Goal: Task Accomplishment & Management: Use online tool/utility

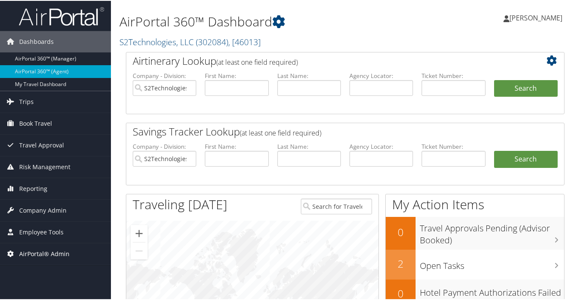
click at [44, 255] on span "AirPortal® Admin" at bounding box center [44, 253] width 50 height 21
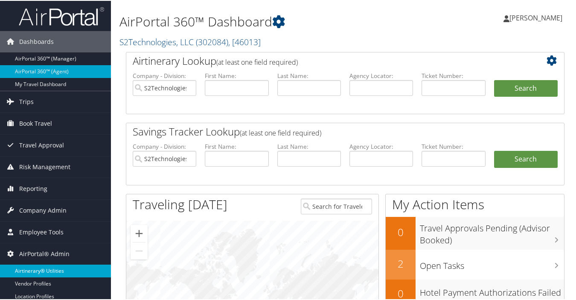
click at [42, 269] on link "Airtinerary® Utilities" at bounding box center [55, 270] width 111 height 13
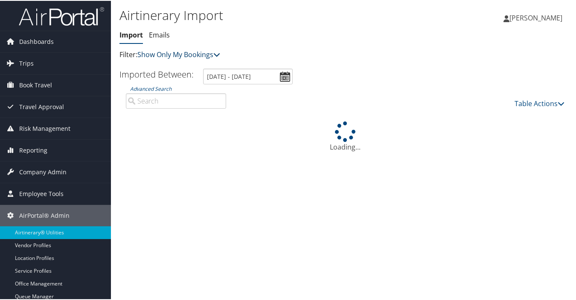
click at [181, 54] on link "Show Only My Bookings" at bounding box center [178, 53] width 83 height 9
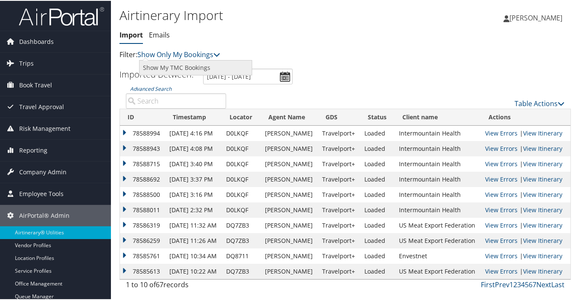
click at [182, 66] on link "Show My TMC Bookings" at bounding box center [196, 67] width 112 height 15
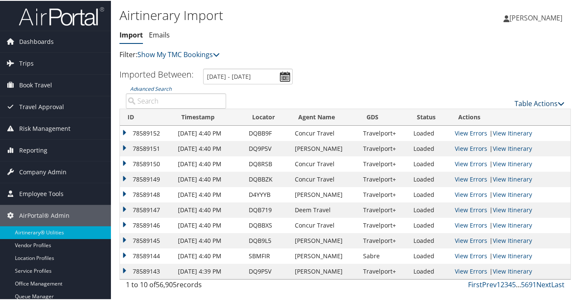
click at [516, 103] on link "Table Actions" at bounding box center [540, 102] width 50 height 9
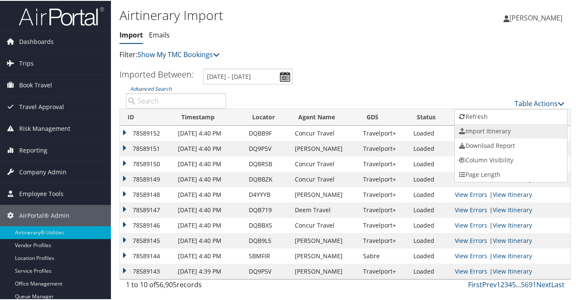
click at [491, 130] on link "Import Itinerary" at bounding box center [511, 130] width 112 height 15
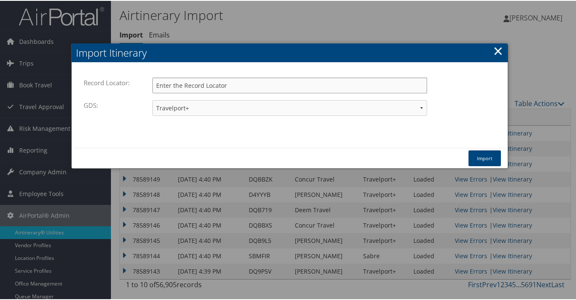
click at [233, 84] on input "Record Locator:" at bounding box center [289, 85] width 275 height 16
type input "dkwlft"
click at [220, 107] on select "Travelport+ Worldspan Apollo Sabre Amadeus" at bounding box center [289, 107] width 275 height 16
click at [152, 99] on select "Travelport+ Worldspan Apollo Sabre Amadeus" at bounding box center [289, 107] width 275 height 16
click at [476, 153] on button "Import" at bounding box center [484, 158] width 32 height 16
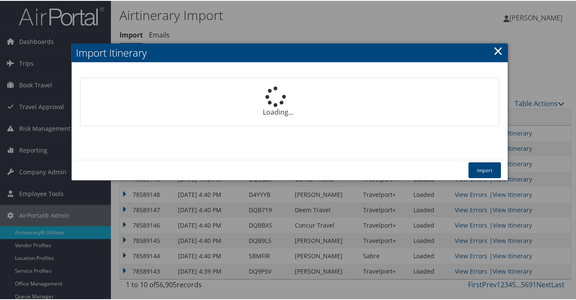
select select "1P"
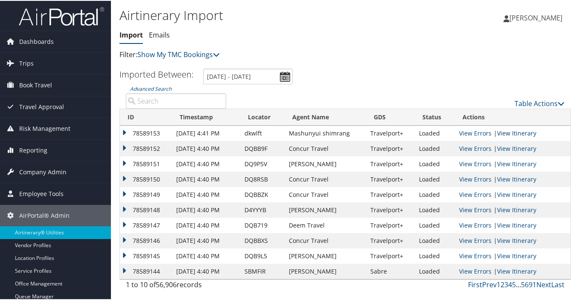
click at [505, 131] on link "View Itinerary" at bounding box center [516, 132] width 39 height 8
click at [520, 132] on link "View Itinerary" at bounding box center [516, 132] width 39 height 8
click at [521, 102] on link "Table Actions" at bounding box center [540, 102] width 50 height 9
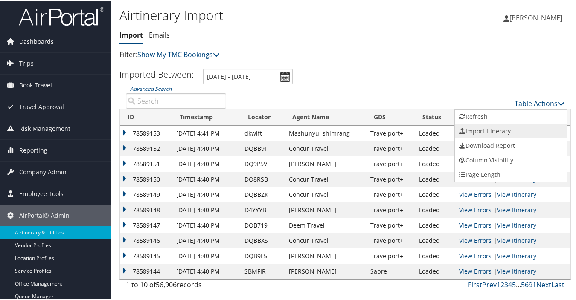
click at [472, 130] on link "Import Itinerary" at bounding box center [511, 130] width 112 height 15
select select "1P"
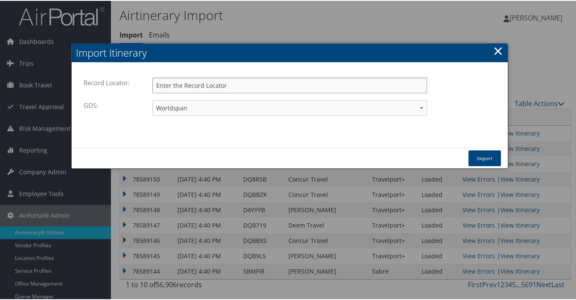
click at [222, 84] on input "Record Locator:" at bounding box center [289, 85] width 275 height 16
type input "dkwlft"
click at [202, 108] on select "Travelport+ Worldspan Apollo Sabre Amadeus" at bounding box center [289, 107] width 275 height 16
select select "1G"
click at [152, 99] on select "Travelport+ Worldspan Apollo Sabre Amadeus" at bounding box center [289, 107] width 275 height 16
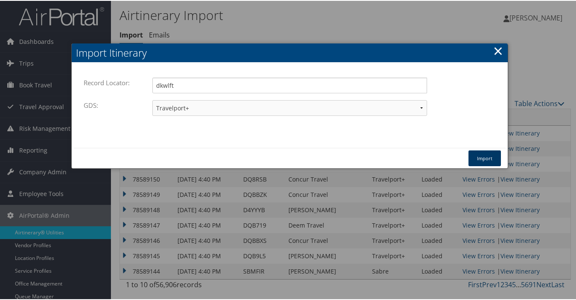
click at [470, 157] on button "Import" at bounding box center [484, 158] width 32 height 16
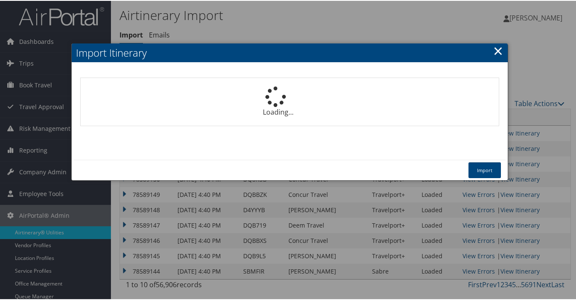
select select "1P"
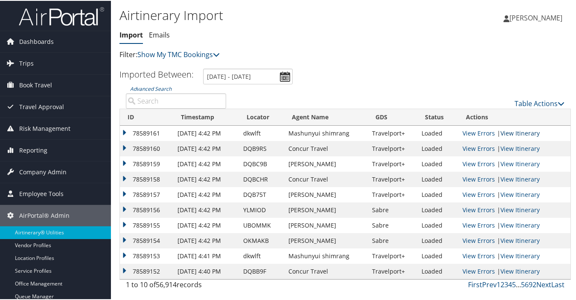
click at [512, 130] on link "View Itinerary" at bounding box center [519, 132] width 39 height 8
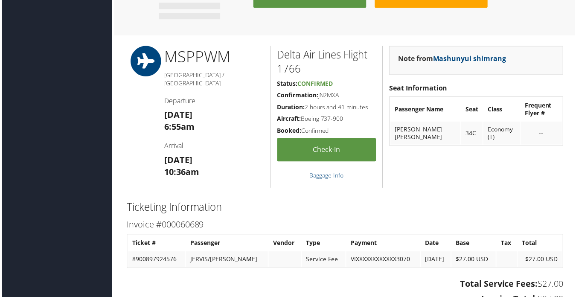
scroll to position [576, 0]
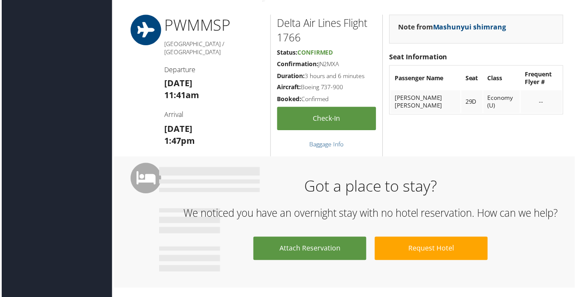
scroll to position [277, 0]
